Goal: Information Seeking & Learning: Learn about a topic

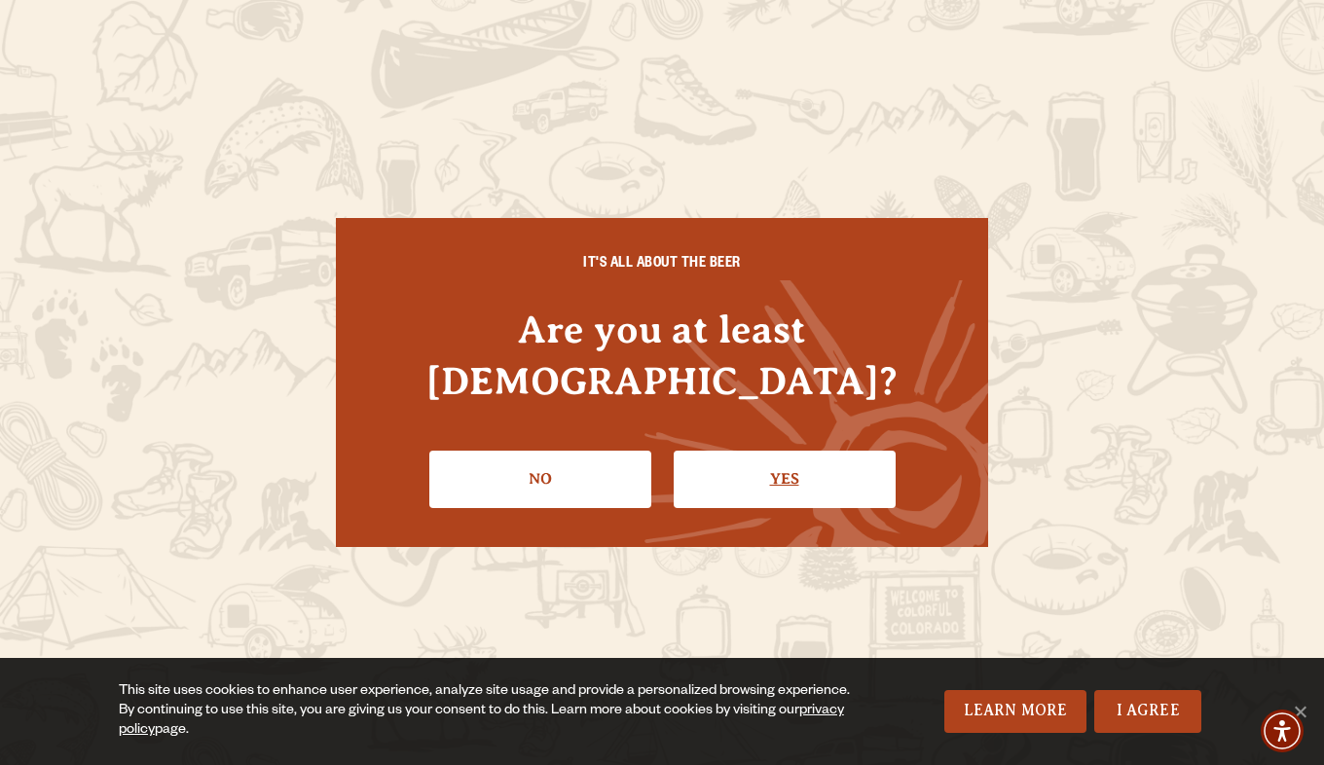
click at [773, 470] on link "Yes" at bounding box center [785, 479] width 222 height 56
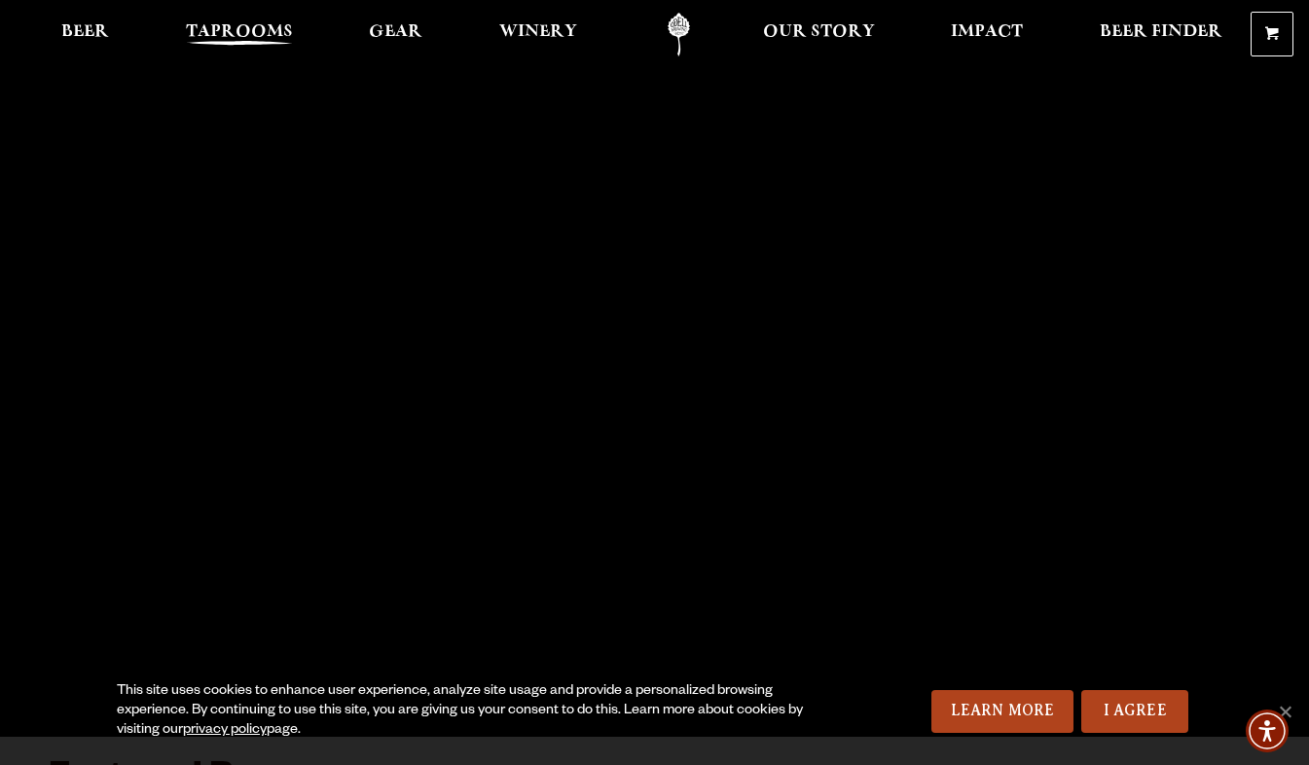
click at [245, 18] on link "Taprooms" at bounding box center [239, 35] width 132 height 44
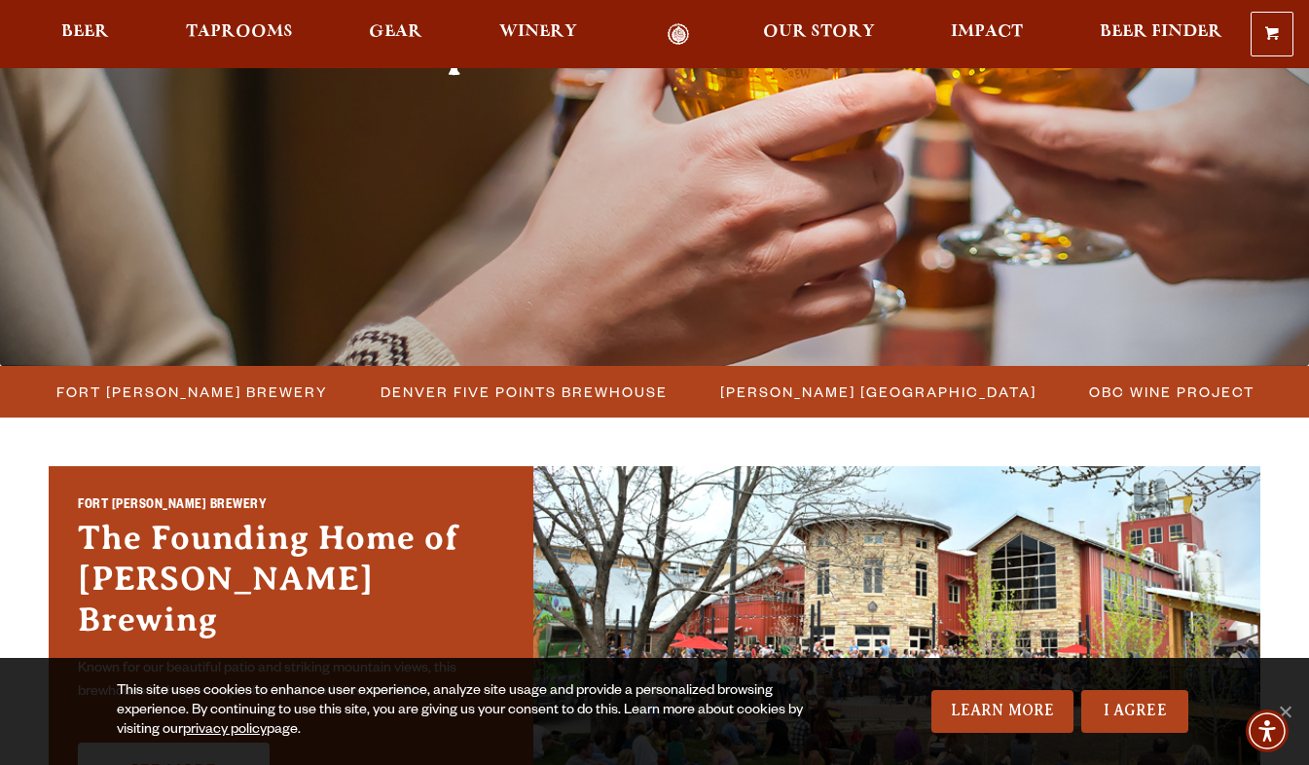
scroll to position [312, 0]
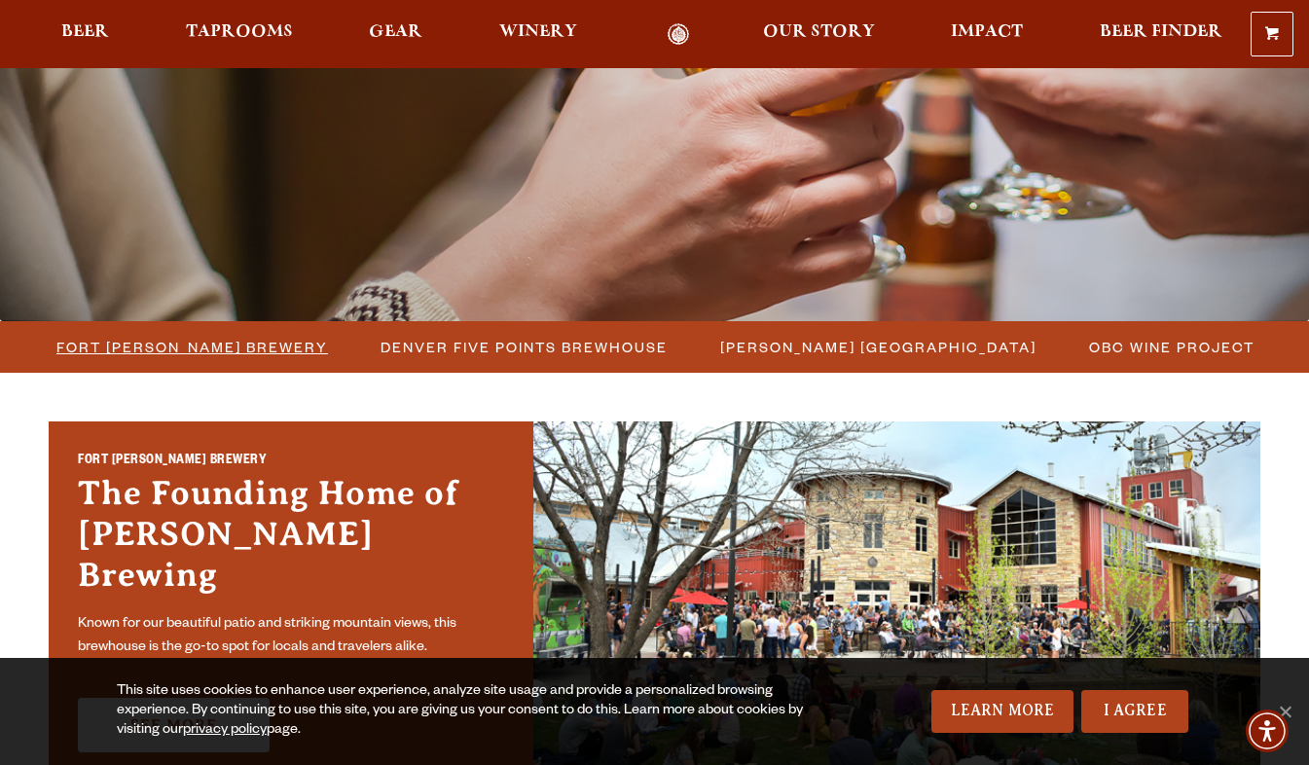
click at [191, 344] on span "Fort [PERSON_NAME] Brewery" at bounding box center [192, 347] width 272 height 28
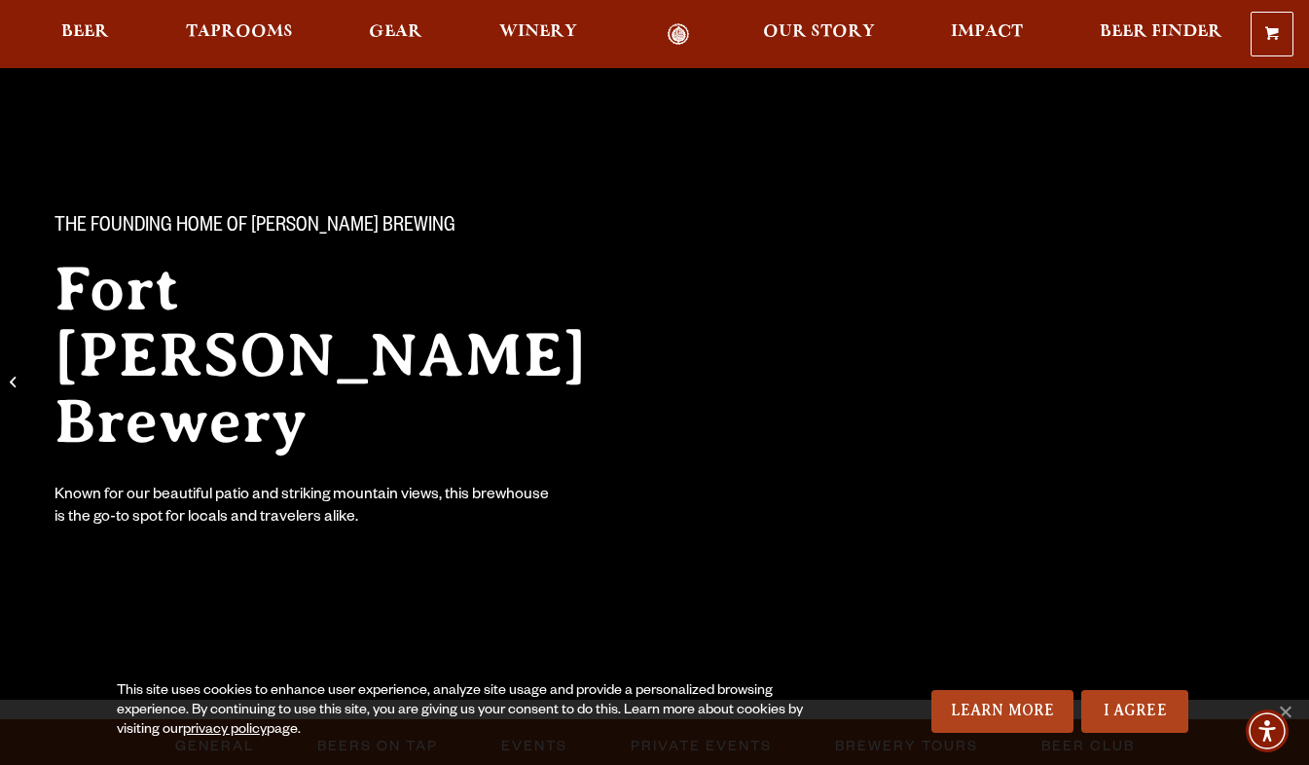
scroll to position [39, 0]
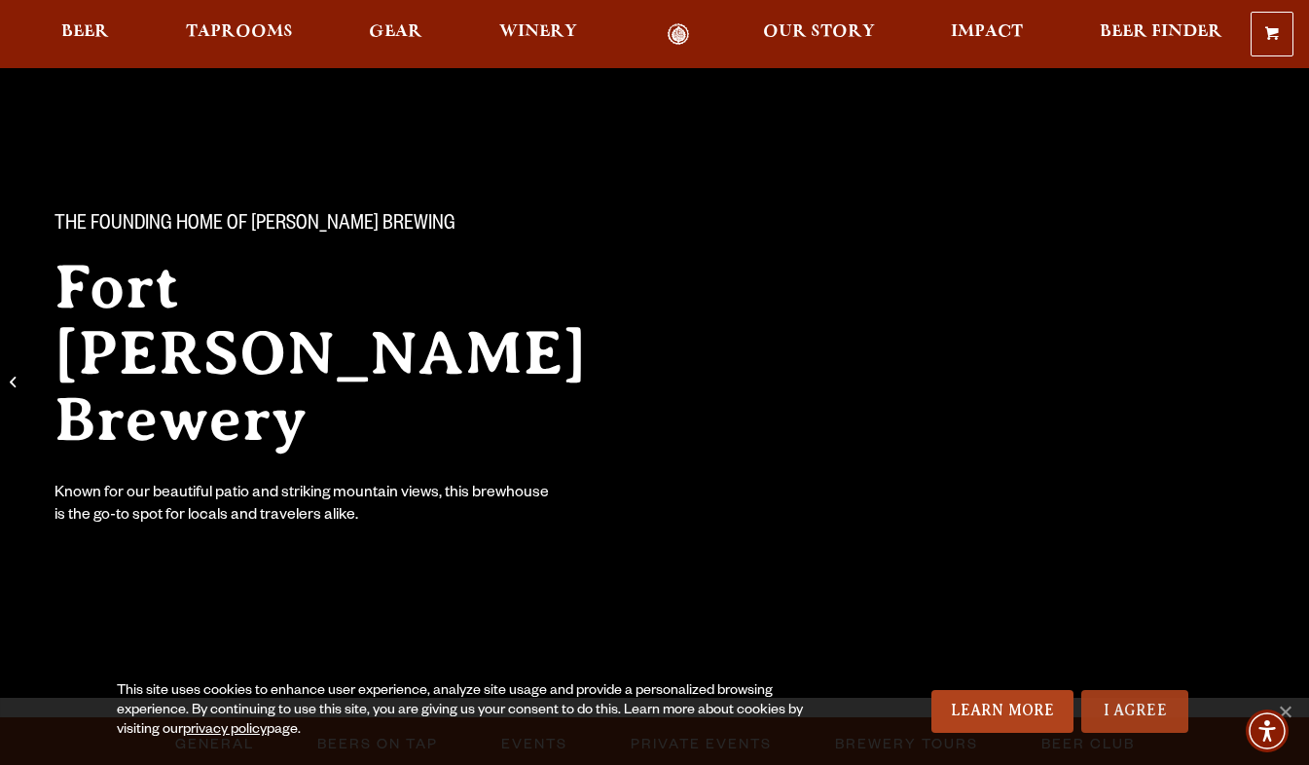
click at [1127, 712] on link "I Agree" at bounding box center [1135, 711] width 107 height 43
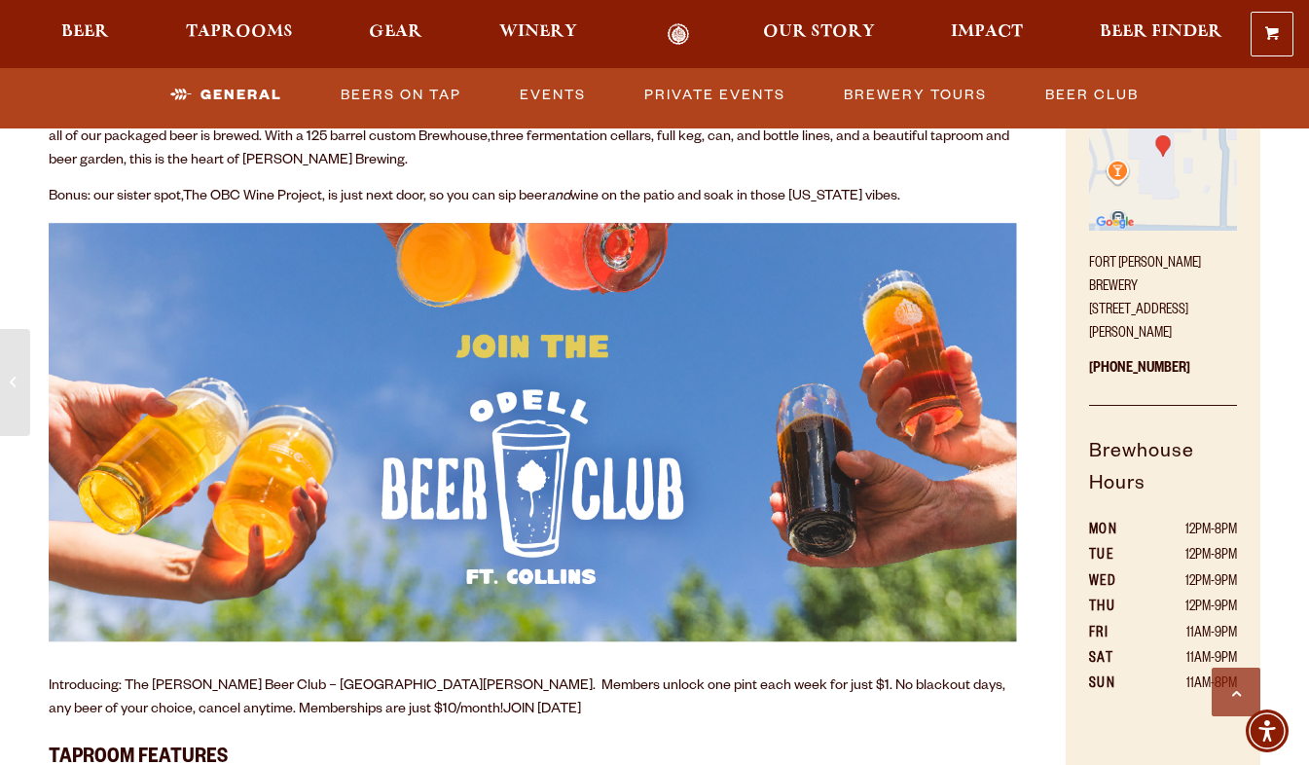
scroll to position [857, 0]
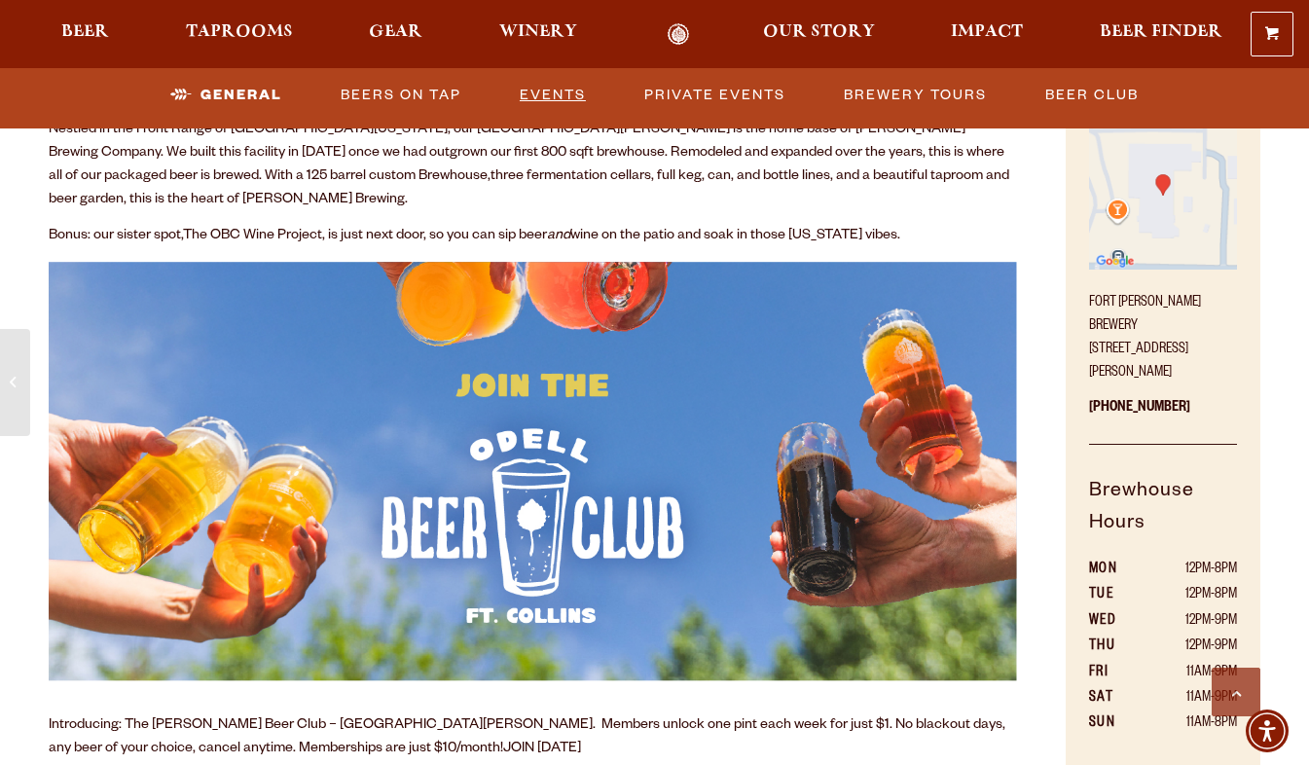
click at [572, 85] on link "Events" at bounding box center [553, 95] width 82 height 45
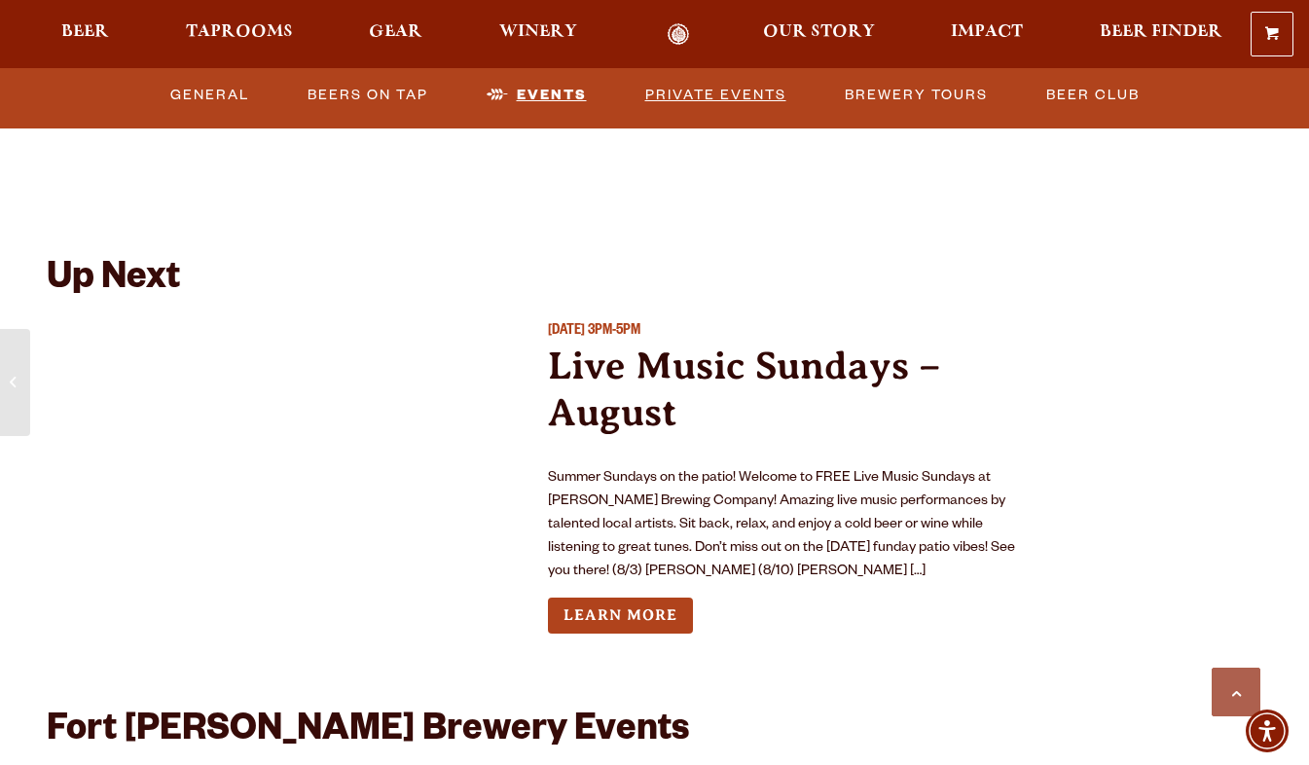
scroll to position [6933, 0]
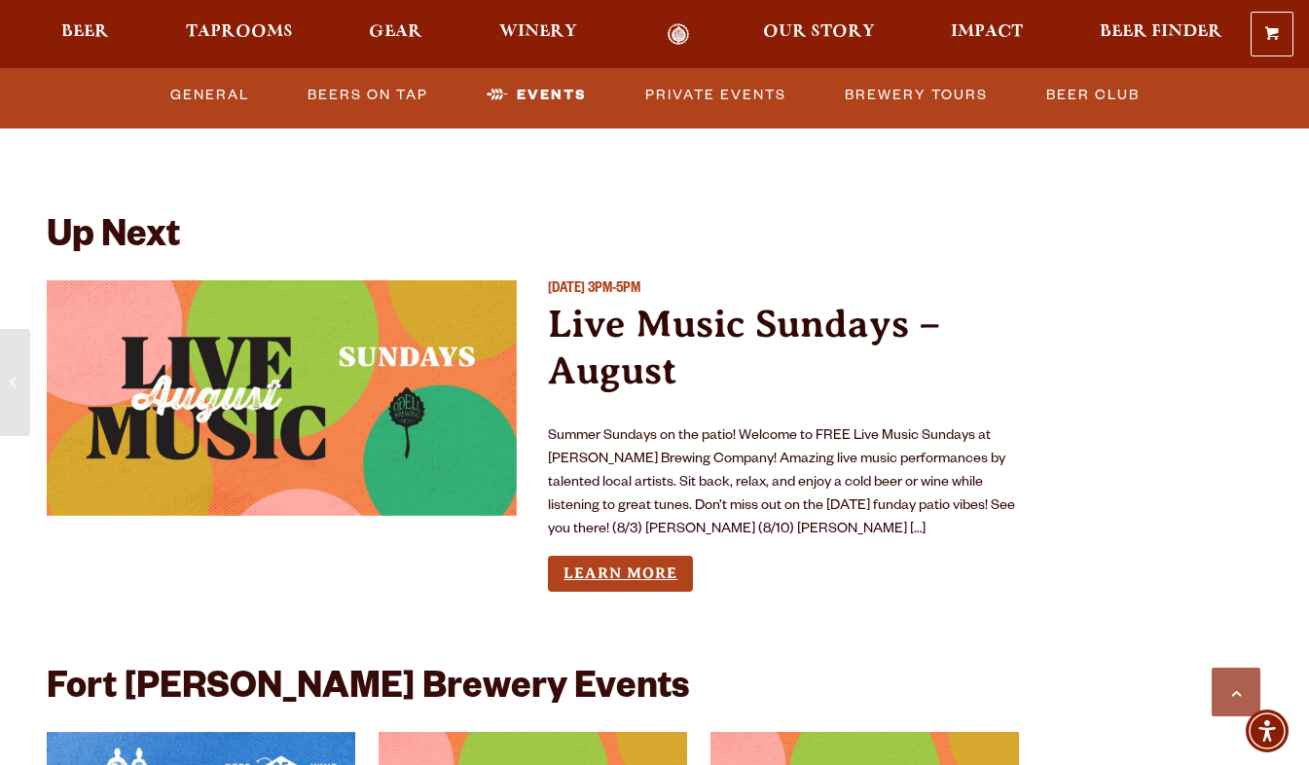
click at [624, 556] on link "Learn More" at bounding box center [620, 574] width 145 height 36
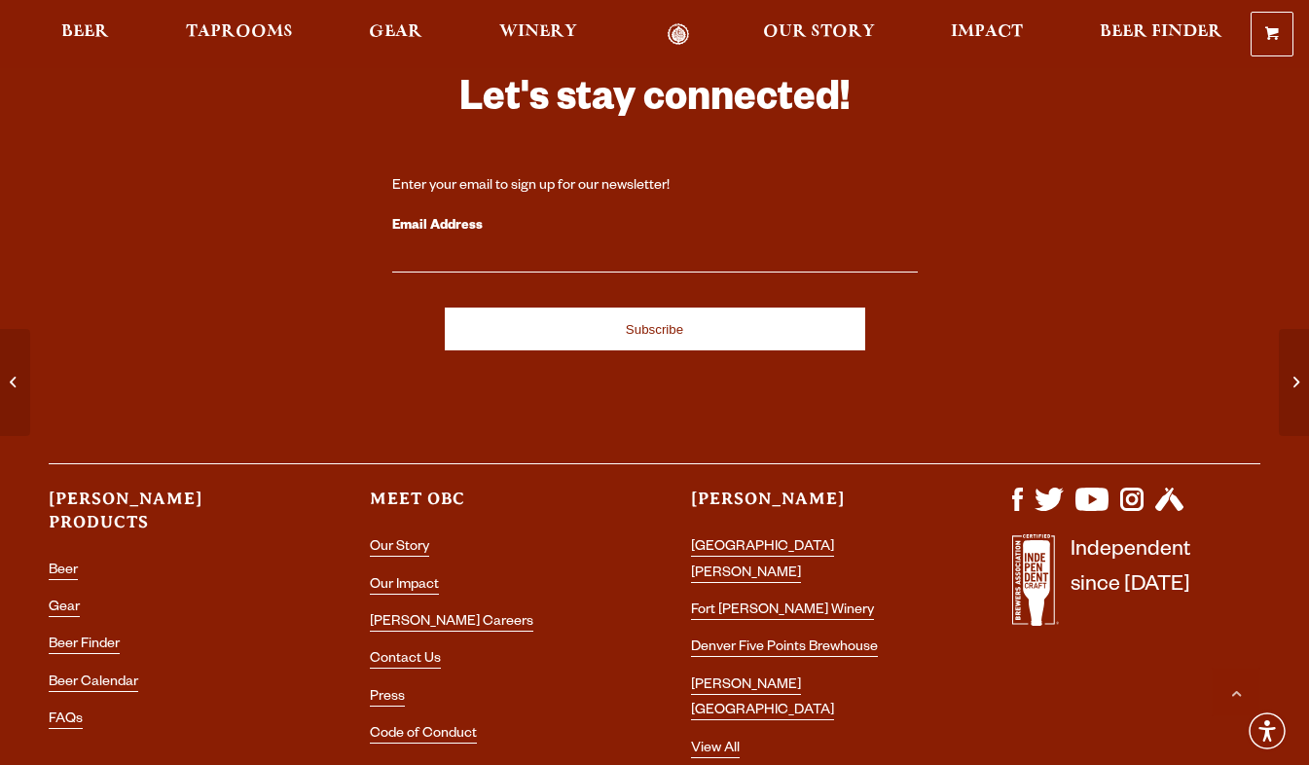
scroll to position [1536, 0]
